Goal: Information Seeking & Learning: Learn about a topic

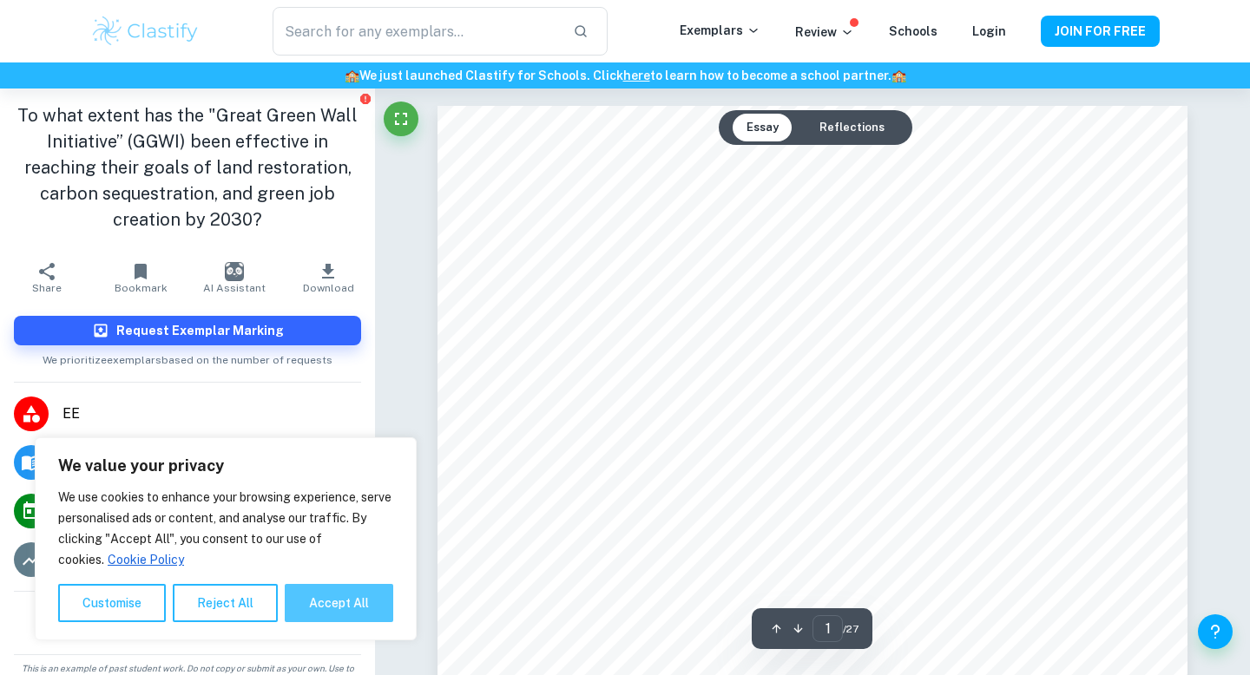
click at [345, 607] on button "Accept All" at bounding box center [339, 603] width 108 height 38
checkbox input "true"
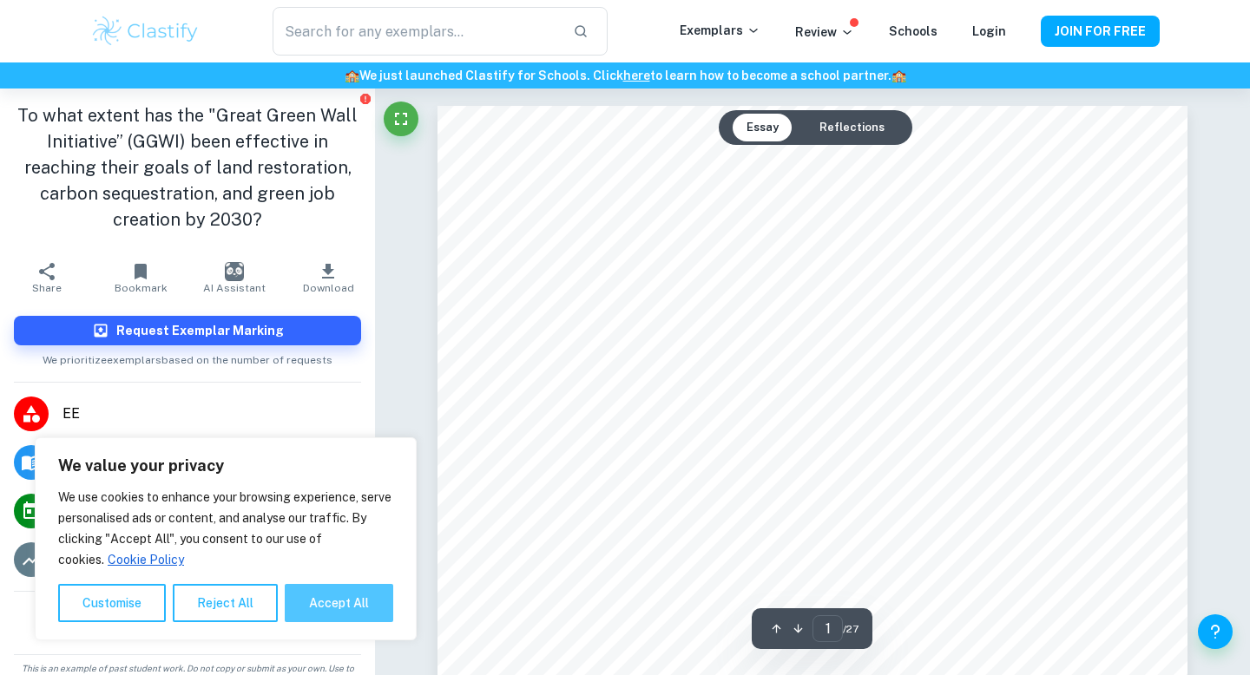
checkbox input "true"
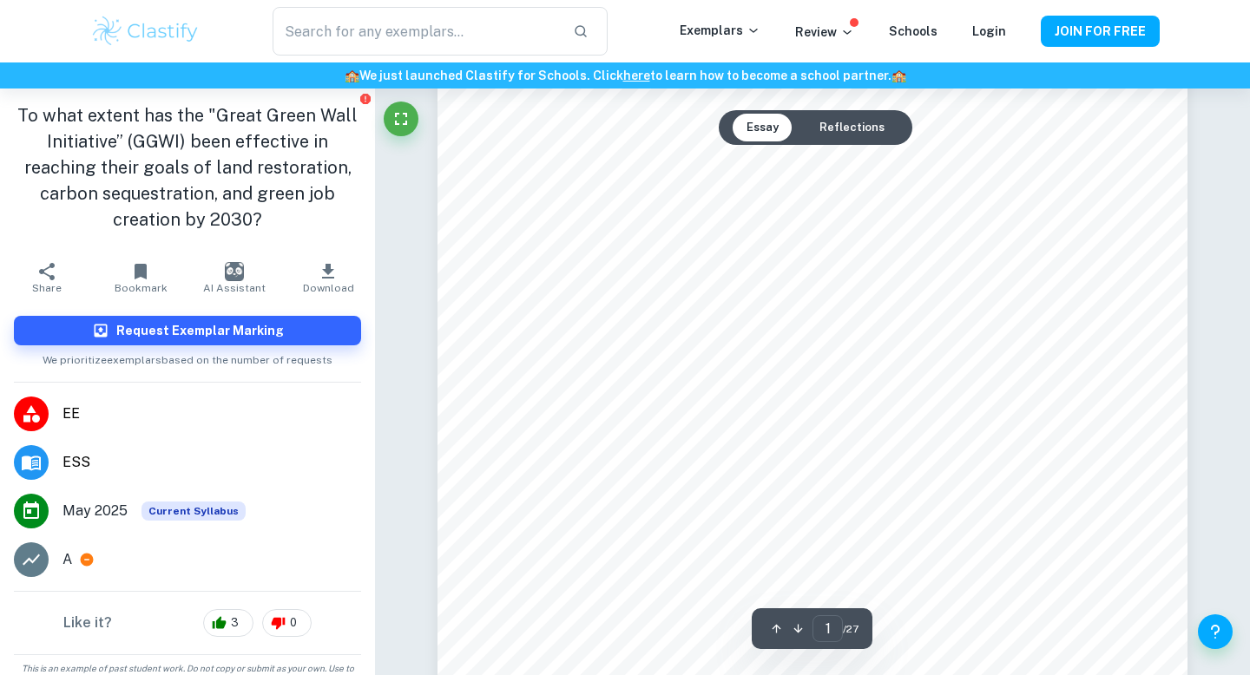
scroll to position [91, 0]
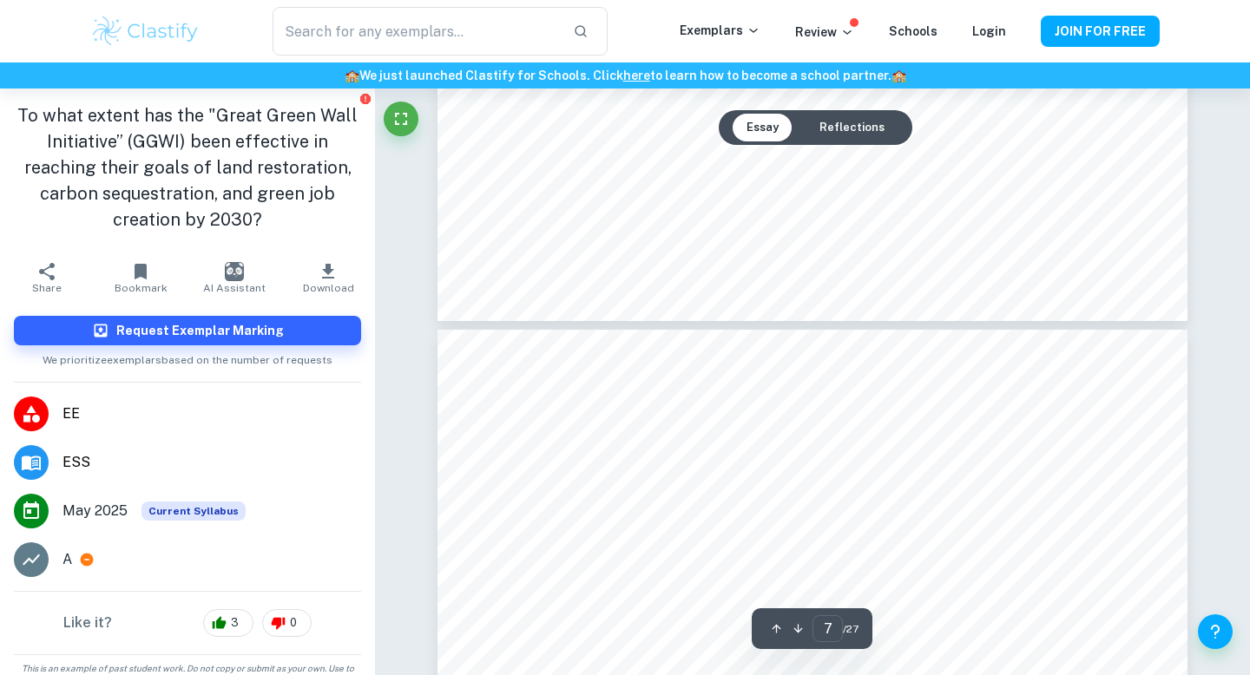
type input "8"
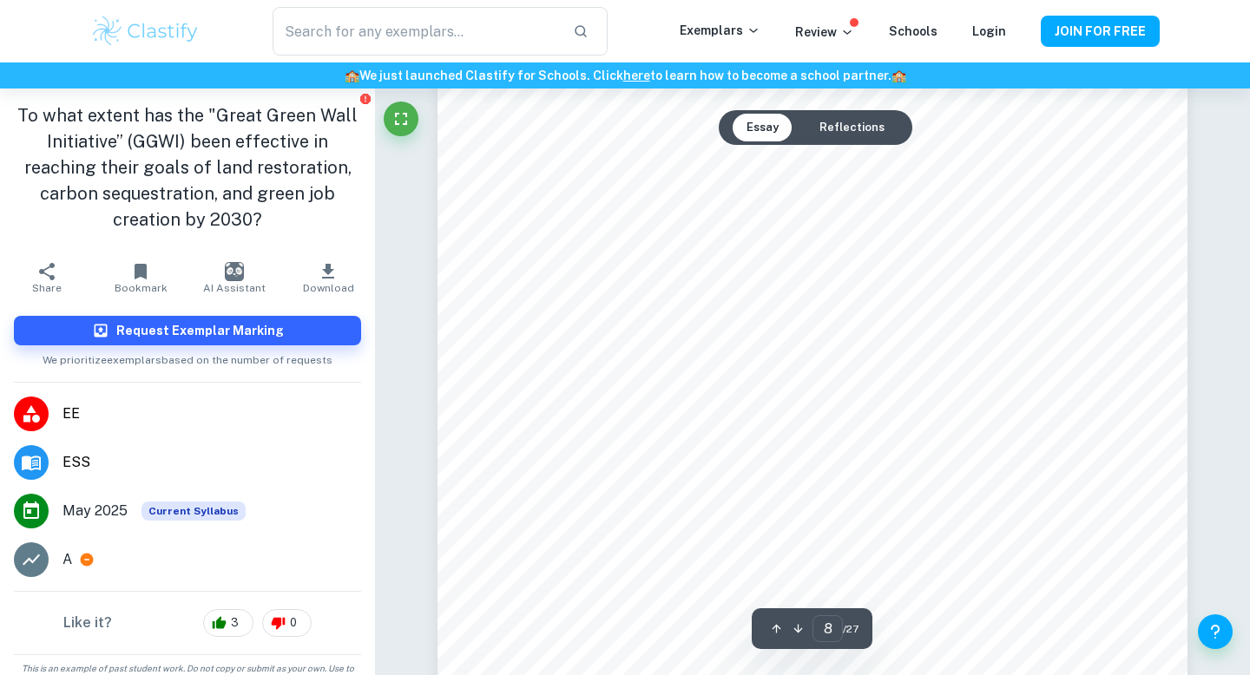
scroll to position [7174, 0]
